Goal: Task Accomplishment & Management: Manage account settings

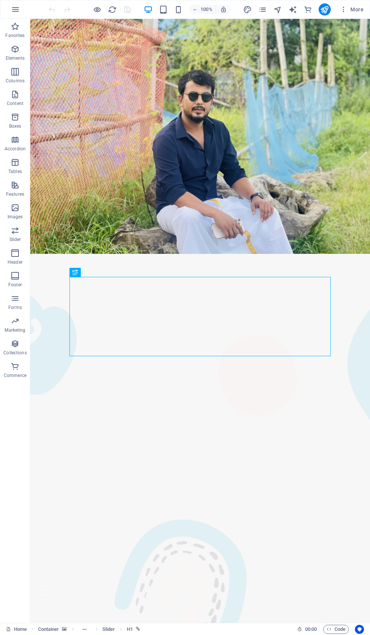
click at [20, 4] on button "button" at bounding box center [15, 9] width 18 height 18
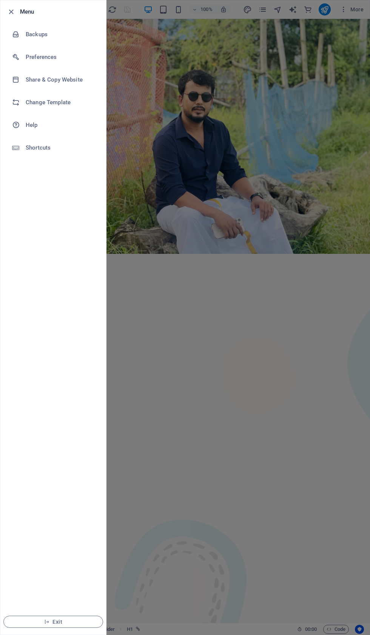
click at [38, 38] on h6 "Backups" at bounding box center [61, 34] width 70 height 9
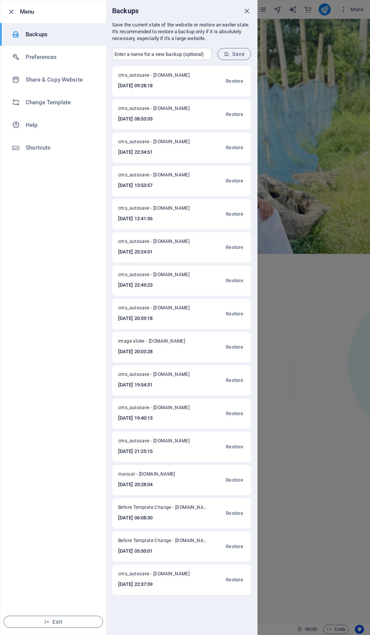
click at [238, 309] on button "Restore" at bounding box center [234, 314] width 21 height 18
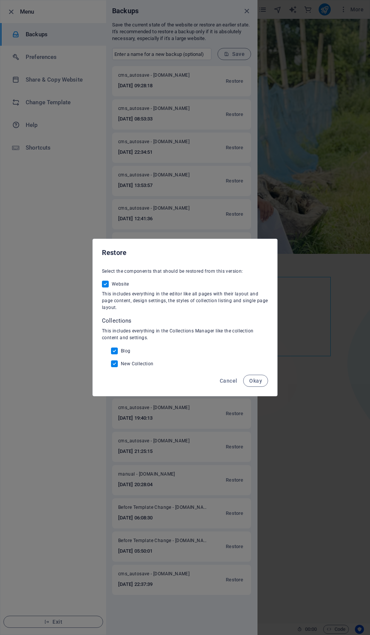
click at [264, 387] on button "Okay" at bounding box center [255, 381] width 25 height 12
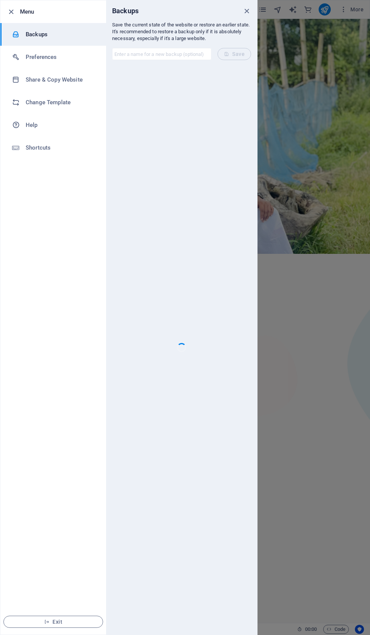
checkbox input "false"
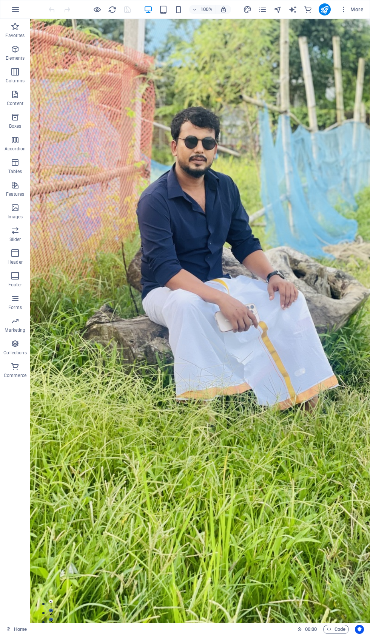
click at [328, 12] on icon "publish" at bounding box center [324, 9] width 9 height 9
click at [342, 3] on button "More" at bounding box center [352, 9] width 30 height 12
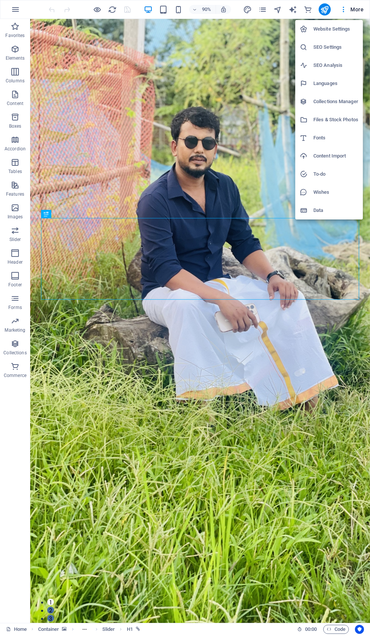
click at [339, 27] on h6 "Website Settings" at bounding box center [336, 29] width 45 height 9
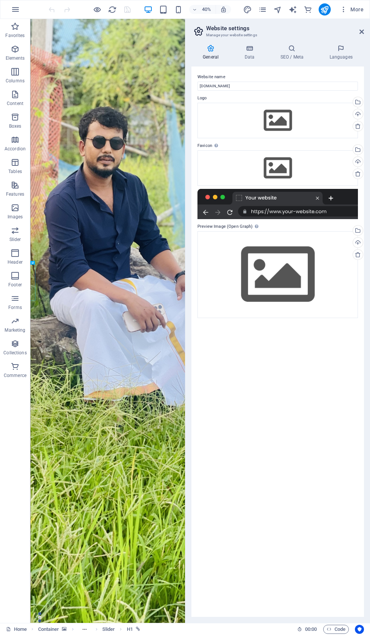
click at [296, 50] on icon at bounding box center [292, 49] width 46 height 8
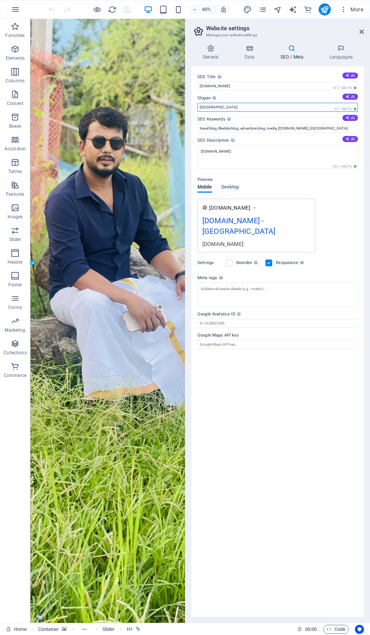
click at [234, 112] on input "Berlin" at bounding box center [278, 107] width 161 height 9
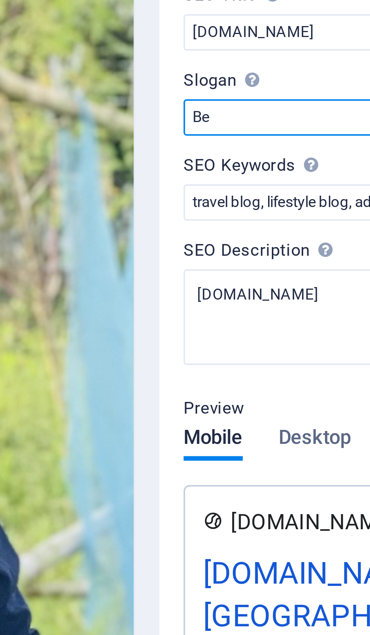
type input "B"
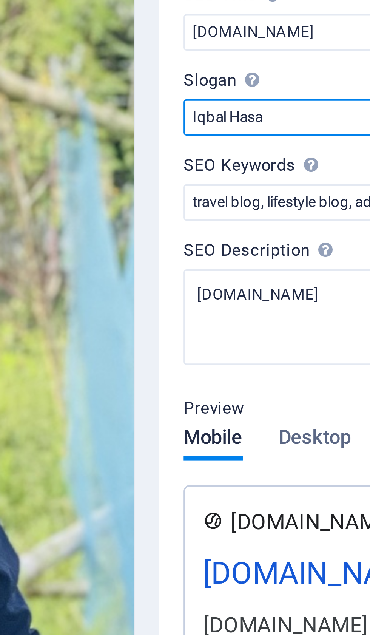
type input "[PERSON_NAME]"
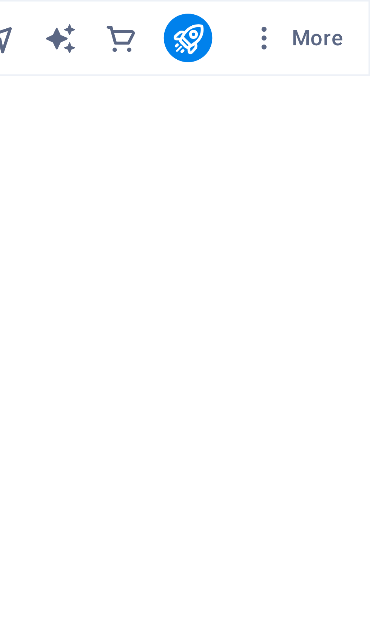
click at [340, 10] on span "More" at bounding box center [352, 10] width 24 height 8
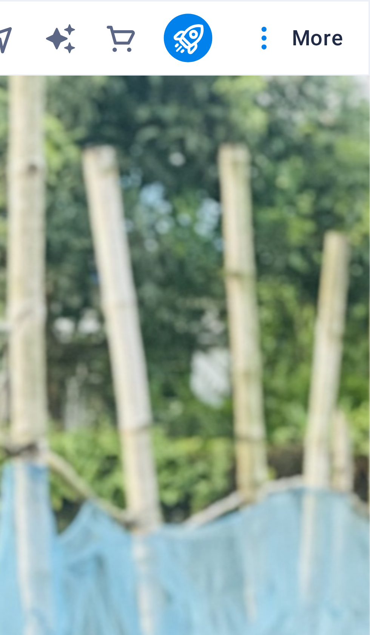
click at [67, 9] on div at bounding box center [185, 317] width 370 height 635
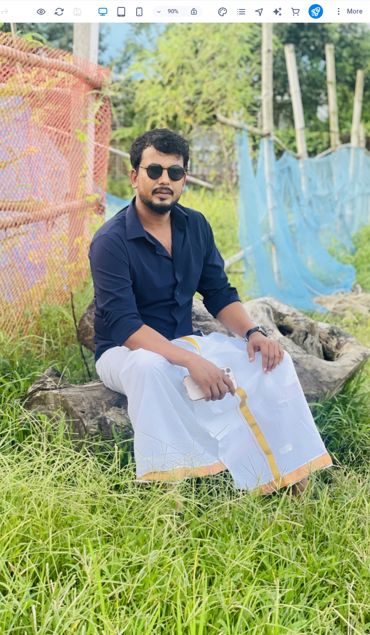
click at [340, 11] on icon "button" at bounding box center [344, 10] width 8 height 8
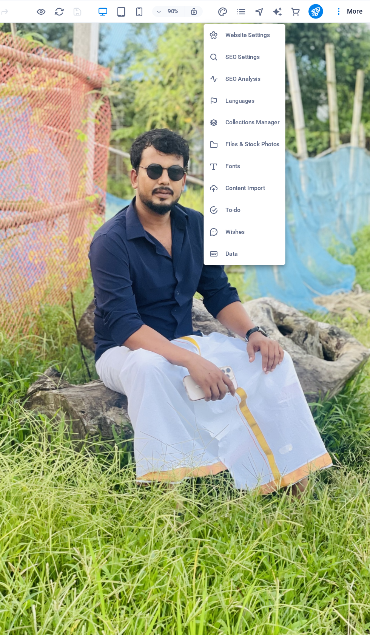
click at [250, 31] on h6 "Website Settings" at bounding box center [272, 29] width 45 height 9
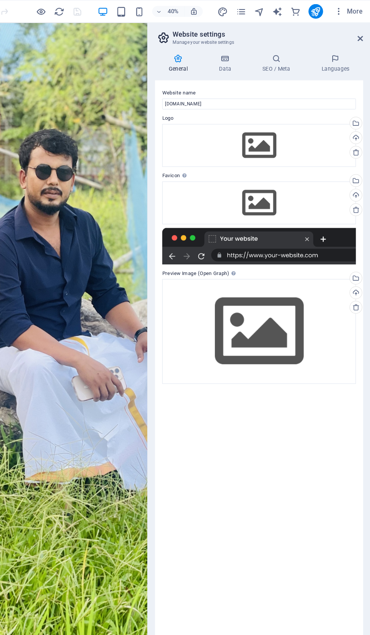
click at [352, 249] on div "Upload" at bounding box center [357, 243] width 11 height 11
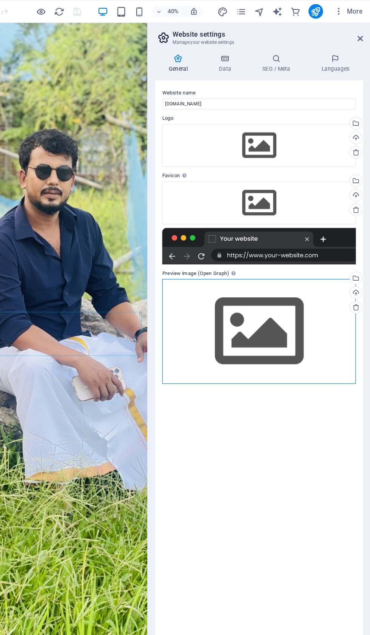
click at [212, 291] on div "Drag files here, click to choose files or select files from Files or our free s…" at bounding box center [278, 274] width 161 height 87
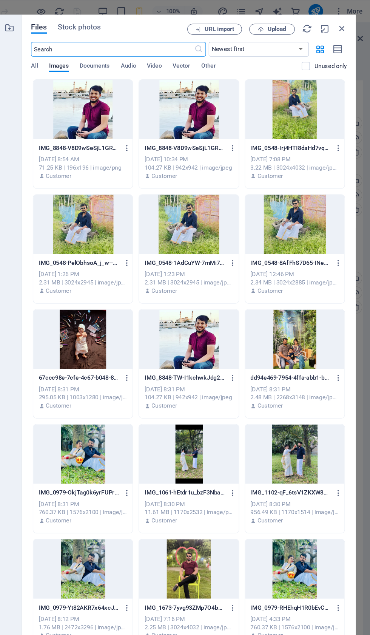
click at [91, 87] on div at bounding box center [132, 90] width 82 height 49
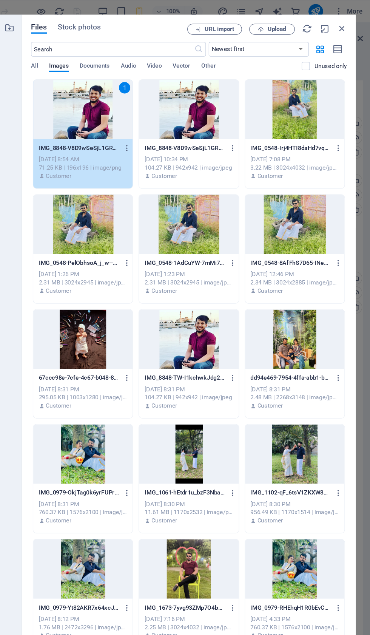
click at [270, 27] on button "Upload" at bounding box center [289, 24] width 38 height 9
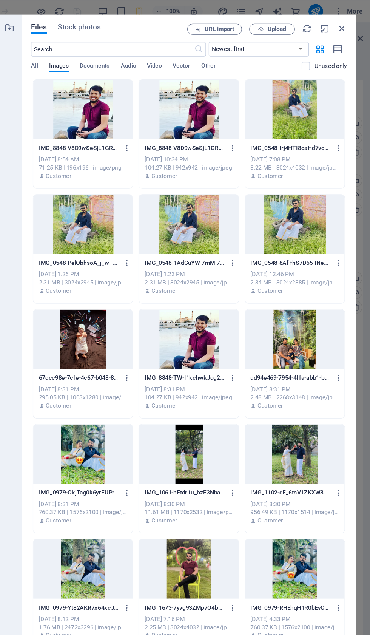
click at [91, 93] on div at bounding box center [132, 90] width 82 height 49
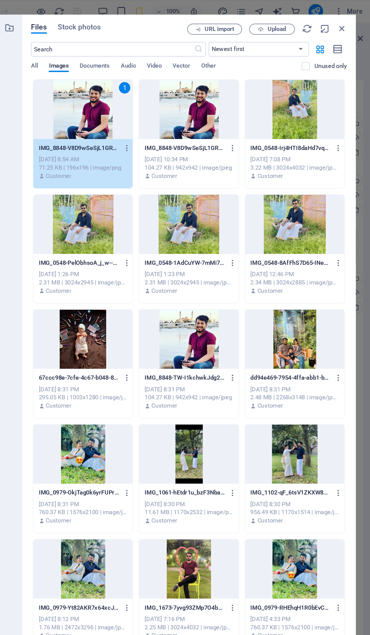
click at [165, 122] on icon "button" at bounding box center [168, 122] width 7 height 7
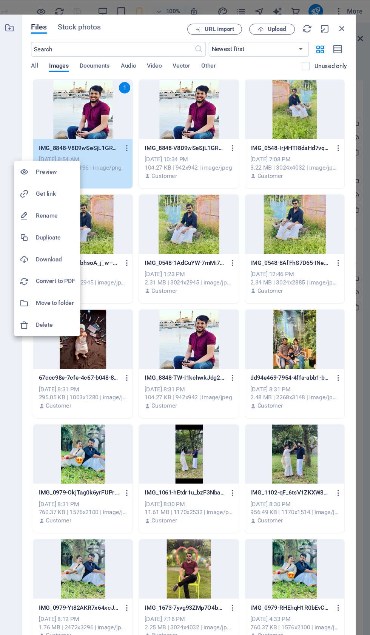
click at [75, 184] on li "Rename" at bounding box center [102, 179] width 55 height 18
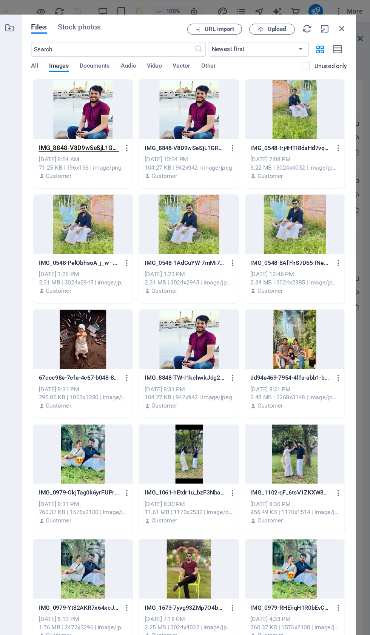
click at [328, 25] on icon "button" at bounding box center [332, 24] width 8 height 8
select select "image"
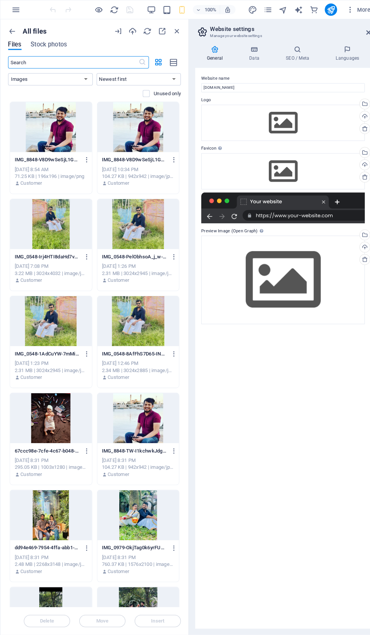
click at [46, 128] on div at bounding box center [50, 124] width 80 height 49
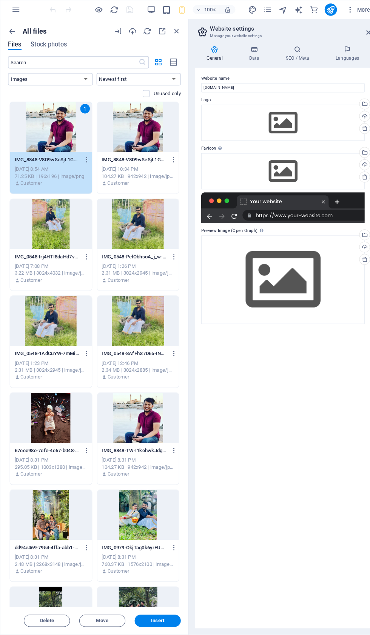
click at [156, 610] on span "Insert" at bounding box center [155, 609] width 13 height 5
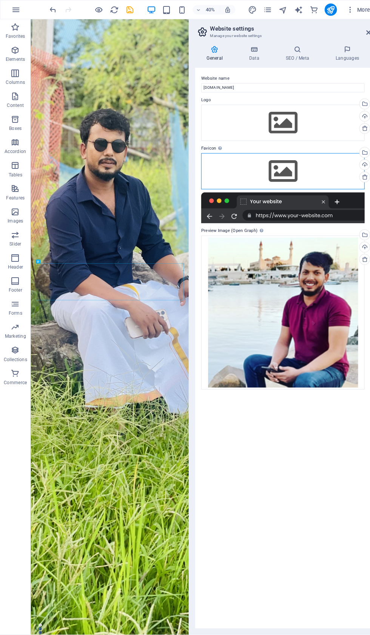
click at [280, 178] on div "Drag files here, click to choose files or select files from Files or our free s…" at bounding box center [278, 168] width 161 height 36
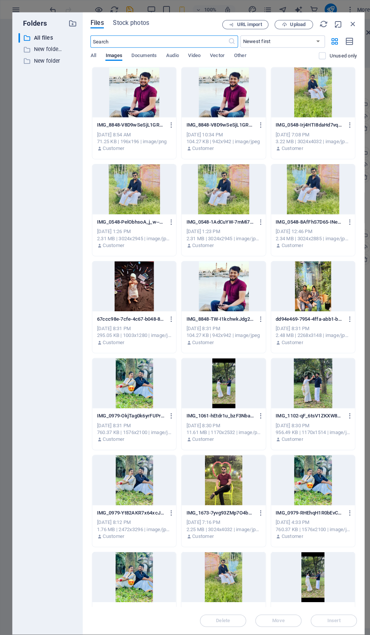
click at [218, 85] on div at bounding box center [219, 90] width 82 height 49
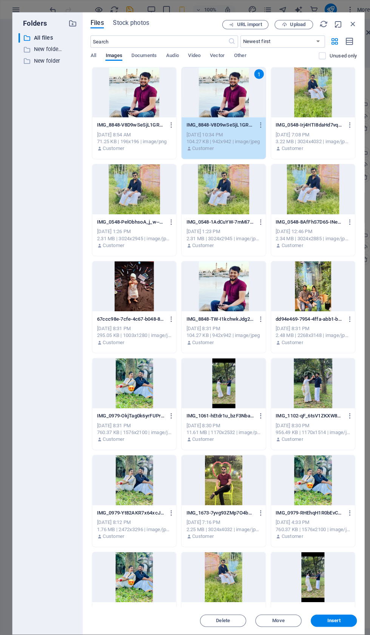
click at [339, 610] on span "Insert" at bounding box center [327, 609] width 39 height 5
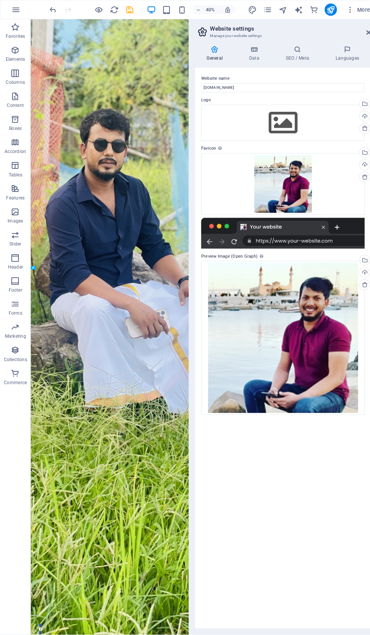
click at [292, 53] on h4 "SEO / Meta" at bounding box center [293, 53] width 49 height 16
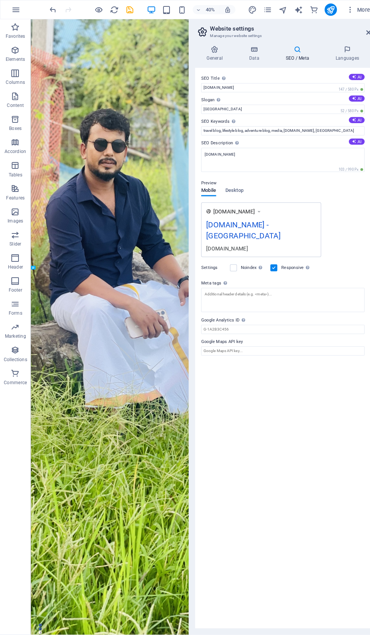
click at [236, 103] on label "Slogan The slogan of your website. AI" at bounding box center [278, 98] width 161 height 9
click at [236, 105] on input "Berlin" at bounding box center [278, 107] width 161 height 9
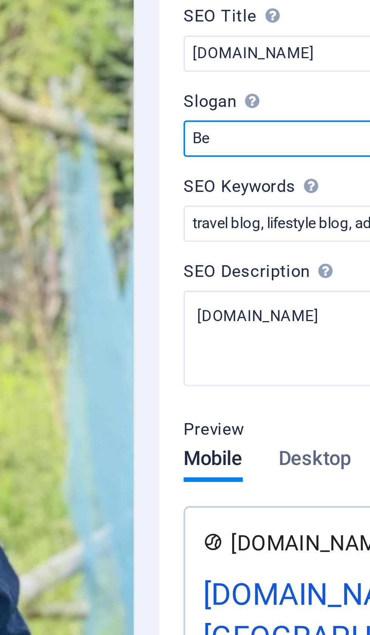
type input "B"
type input "[PERSON_NAME]"
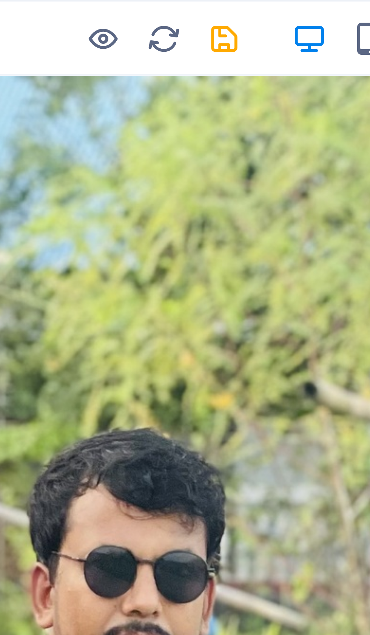
click at [123, 8] on icon "save" at bounding box center [127, 9] width 9 height 9
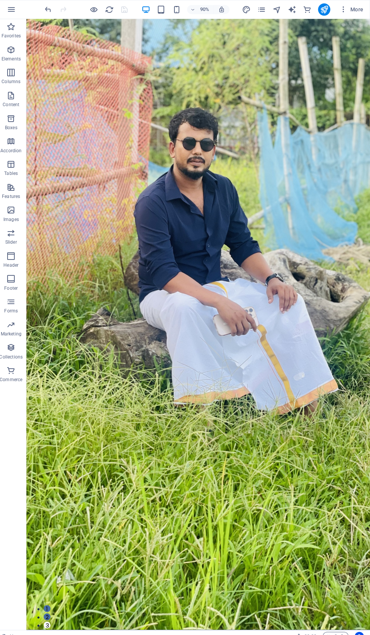
click at [324, 5] on icon "publish" at bounding box center [324, 9] width 9 height 9
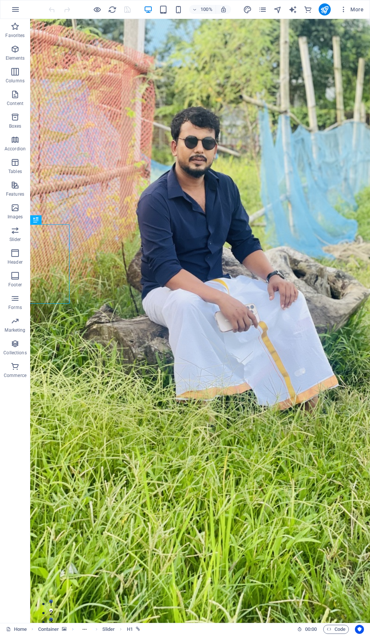
click at [352, 5] on button "More" at bounding box center [352, 9] width 30 height 12
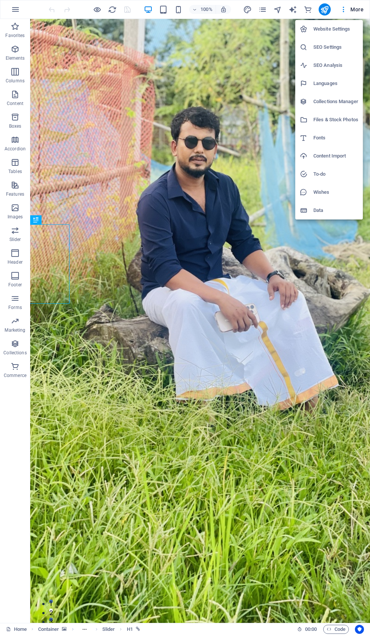
click at [337, 31] on h6 "Website Settings" at bounding box center [336, 29] width 45 height 9
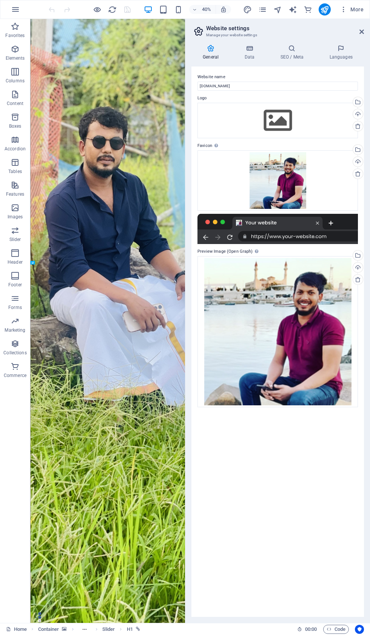
click at [327, 13] on icon "publish" at bounding box center [324, 9] width 9 height 9
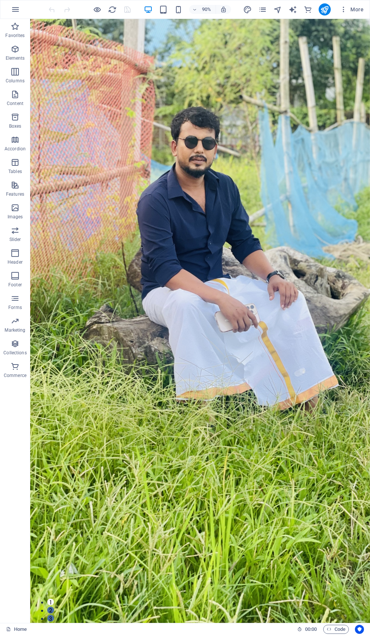
click at [352, 8] on span "More" at bounding box center [352, 10] width 24 height 8
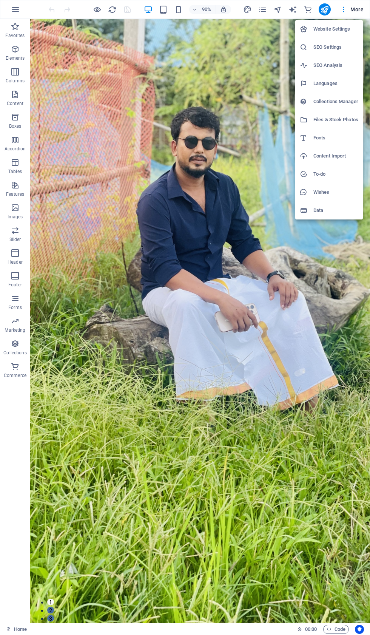
click at [332, 31] on h6 "Website Settings" at bounding box center [336, 29] width 45 height 9
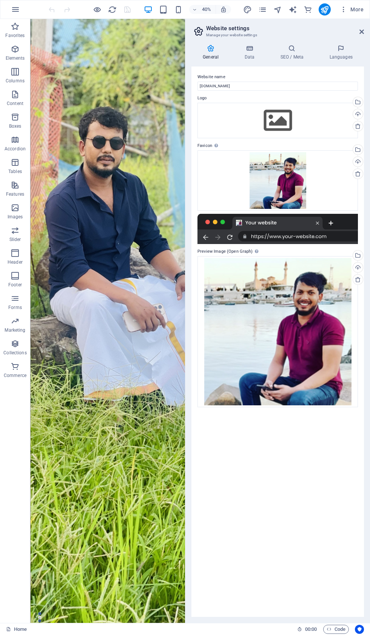
click at [296, 56] on h4 "SEO / Meta" at bounding box center [293, 53] width 49 height 16
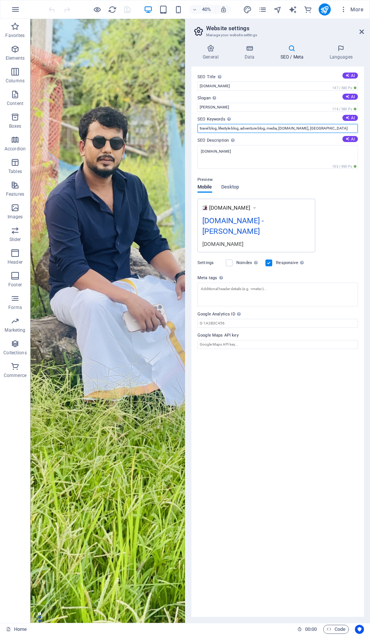
click at [325, 133] on input "travel blog, lifestyle blog, adventure blog, media, iqbalhossain.net, Berlin" at bounding box center [278, 128] width 161 height 9
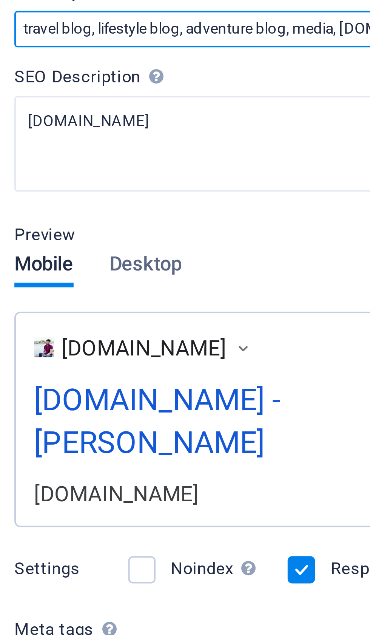
type input "travel blog, lifestyle blog, adventure blog, media, iqbalhossain.net, Iqbal Has…"
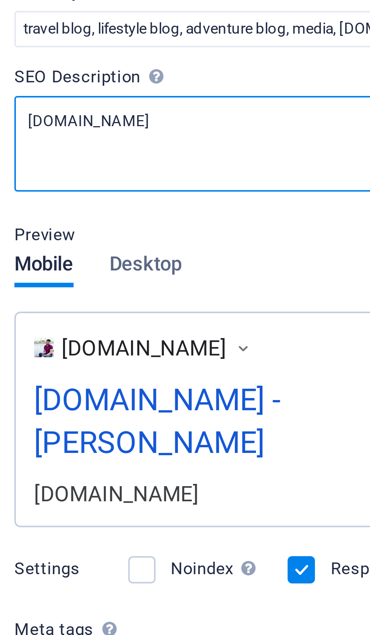
click at [198, 145] on textarea "[DOMAIN_NAME]" at bounding box center [278, 157] width 161 height 24
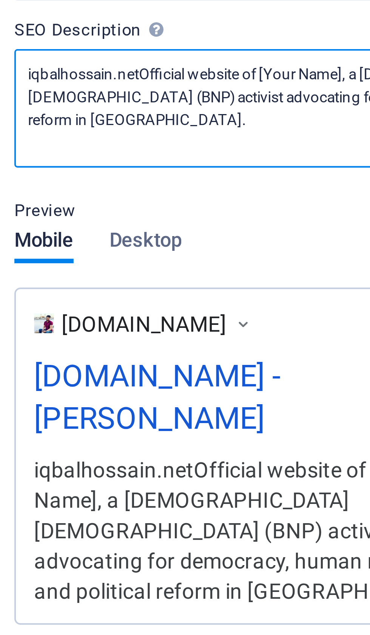
click at [198, 145] on textarea "iqbalhossain.netOfficial website of [Your Name], a Bangladesh Nationalist Party…" at bounding box center [278, 159] width 161 height 29
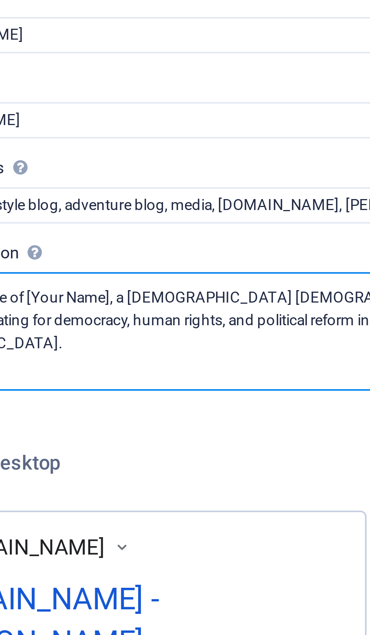
type textarea "Official website of [Your Name], a Bangladesh Nationalist Party (BNP) activist …"
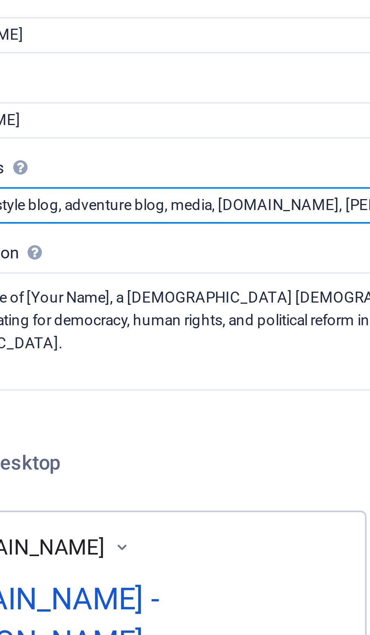
click at [198, 124] on input "travel blog, lifestyle blog, adventure blog, media, iqbalhossain.net, Iqbal Has…" at bounding box center [278, 128] width 161 height 9
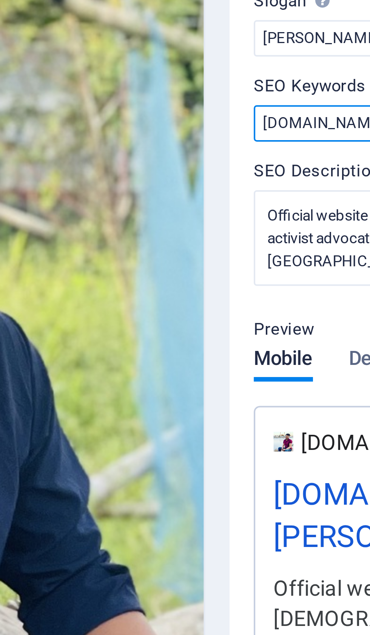
click at [198, 124] on input "iqbalhossain.net, Iqbal Hasan" at bounding box center [278, 128] width 161 height 9
paste input "BNP activist in Bangladesh Bangladesh Nationalist Party (BNP) Political activis…"
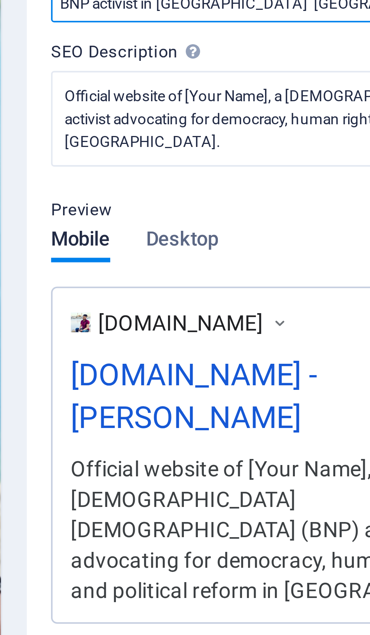
type input "BNP activist in [GEOGRAPHIC_DATA] [GEOGRAPHIC_DATA][DEMOGRAPHIC_DATA] (BNP) Pol…"
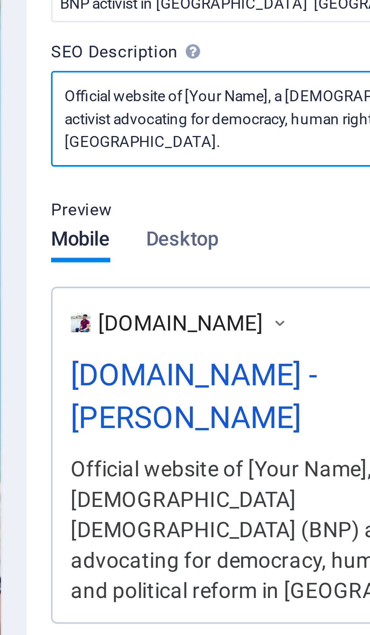
click at [198, 145] on textarea "Official website of [Your Name], a Bangladesh Nationalist Party (BNP) activist …" at bounding box center [278, 157] width 161 height 24
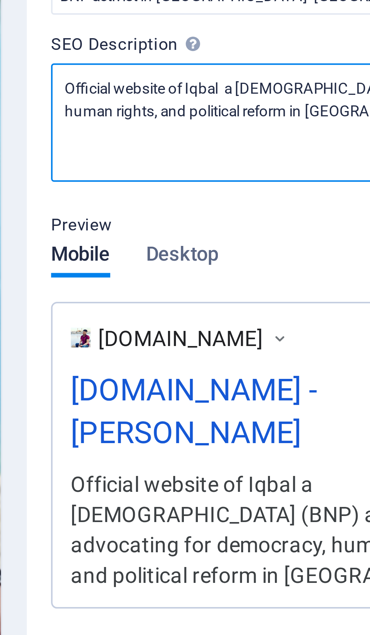
type textarea "Official website of [PERSON_NAME] a [DEMOGRAPHIC_DATA] (BNP) activist advocatin…"
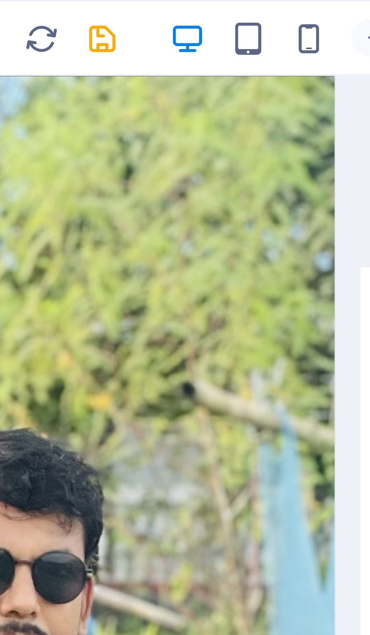
click at [123, 9] on icon "save" at bounding box center [127, 9] width 9 height 9
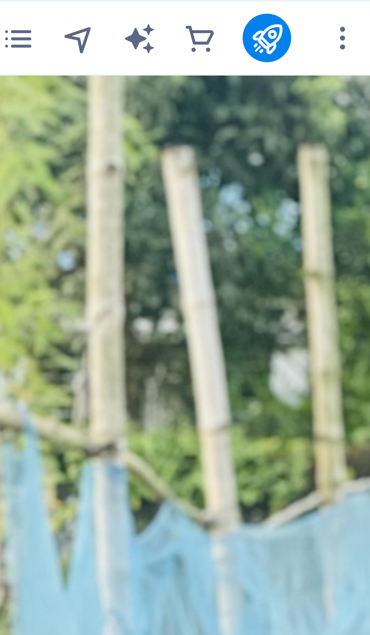
click at [320, 11] on icon "publish" at bounding box center [324, 9] width 9 height 9
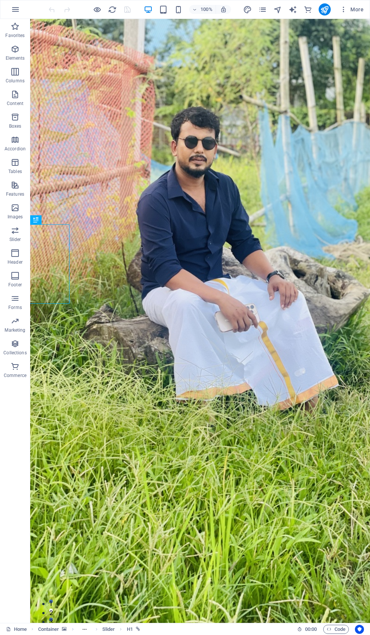
click at [352, 6] on span "More" at bounding box center [352, 10] width 24 height 8
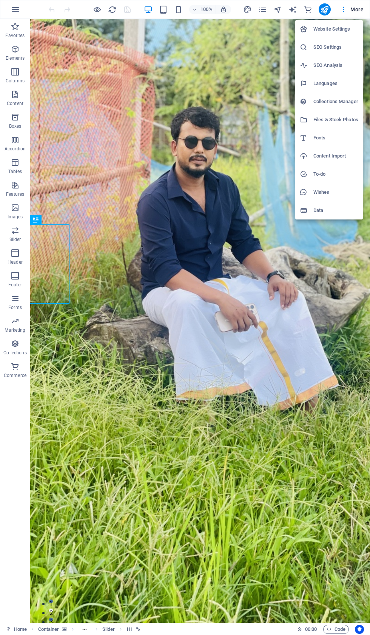
click at [334, 28] on h6 "Website Settings" at bounding box center [336, 29] width 45 height 9
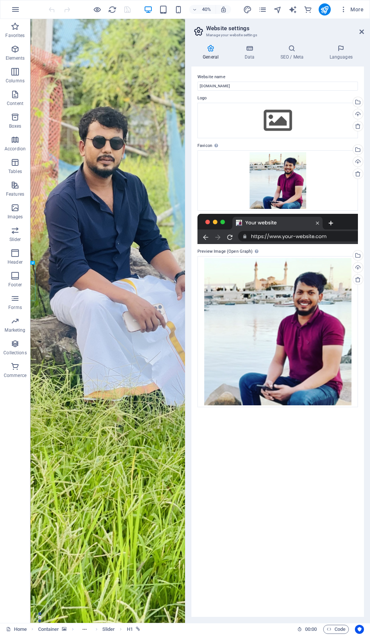
click at [299, 48] on icon at bounding box center [292, 49] width 46 height 8
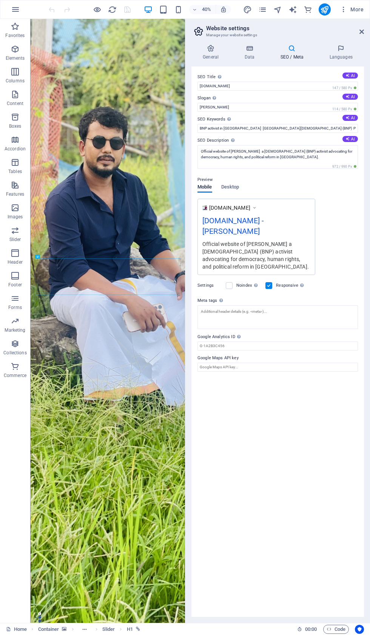
click at [325, 7] on icon "publish" at bounding box center [324, 9] width 9 height 9
